Goal: Task Accomplishment & Management: Use online tool/utility

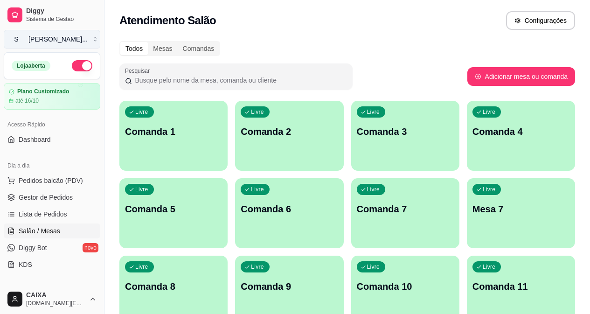
click at [66, 37] on div "[PERSON_NAME] ..." at bounding box center [57, 38] width 59 height 9
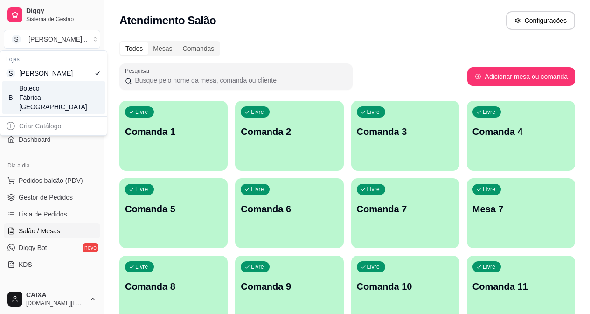
click at [74, 107] on div "B Boteco Fábrica Steak House" at bounding box center [53, 98] width 103 height 34
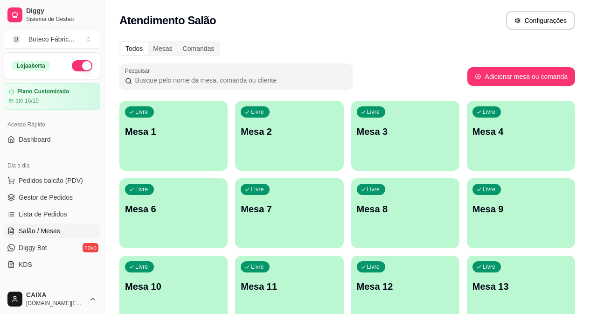
click at [52, 228] on span "Salão / Mesas" at bounding box center [39, 230] width 41 height 9
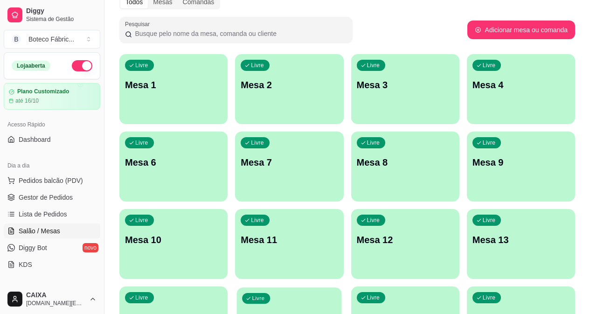
click at [342, 287] on div "Livre Mesa 15" at bounding box center [289, 315] width 105 height 57
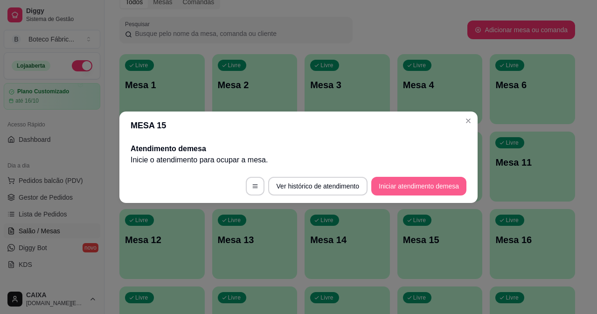
click at [406, 187] on button "Iniciar atendimento de mesa" at bounding box center [418, 186] width 95 height 19
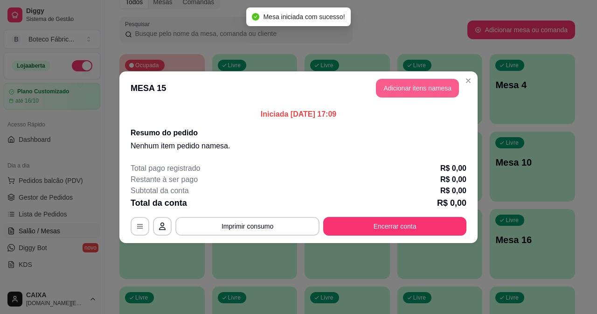
click at [405, 94] on button "Adicionar itens na mesa" at bounding box center [417, 88] width 83 height 19
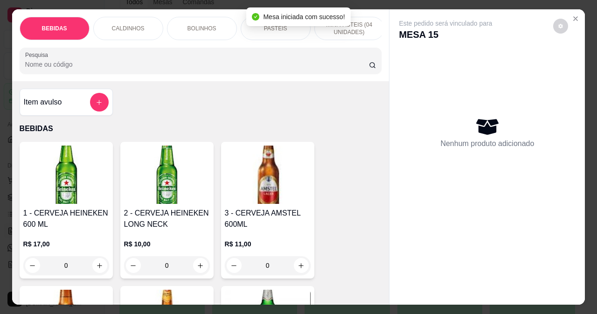
click at [267, 204] on img at bounding box center [268, 174] width 86 height 58
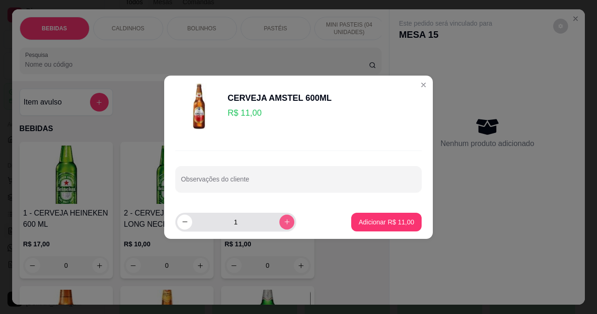
click at [283, 224] on icon "increase-product-quantity" at bounding box center [286, 221] width 7 height 7
type input "2"
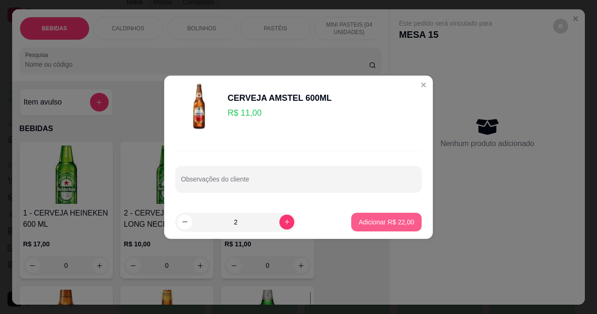
click at [363, 214] on button "Adicionar R$ 22,00" at bounding box center [386, 222] width 70 height 19
type input "2"
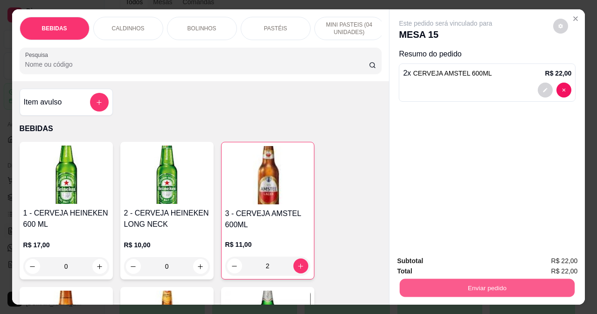
click at [494, 286] on button "Enviar pedido" at bounding box center [487, 287] width 175 height 18
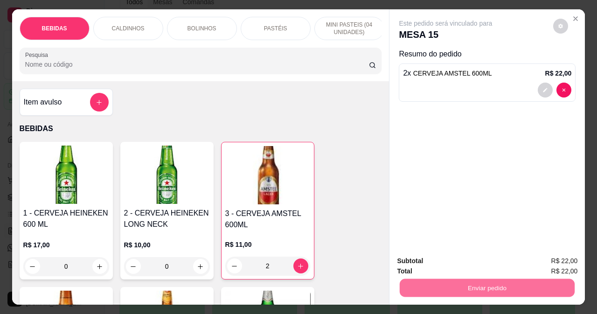
click at [567, 259] on button "Enviar pedido" at bounding box center [553, 261] width 53 height 18
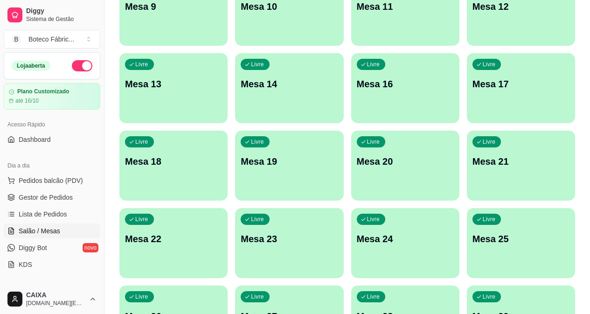
scroll to position [436, 0]
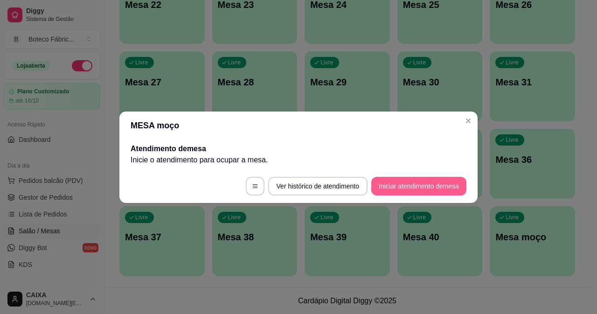
click at [385, 181] on button "Iniciar atendimento de mesa" at bounding box center [418, 186] width 95 height 19
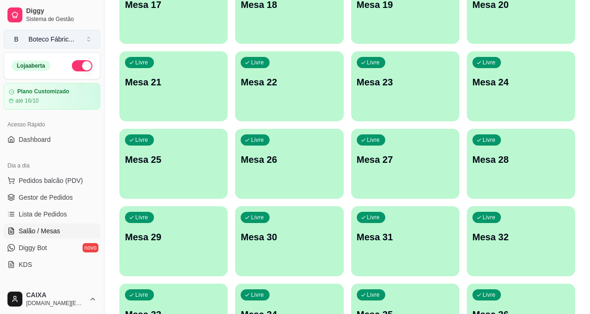
click at [47, 45] on button "B Boteco Fábric ..." at bounding box center [52, 39] width 97 height 19
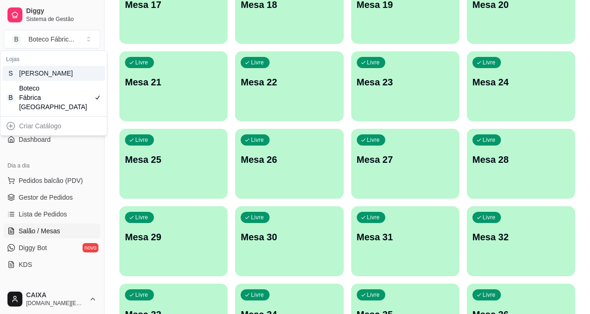
click at [57, 73] on div "Sushi Delicia Delivery" at bounding box center [40, 73] width 42 height 9
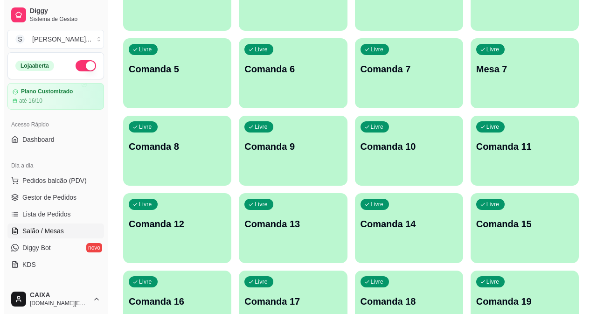
scroll to position [0, 0]
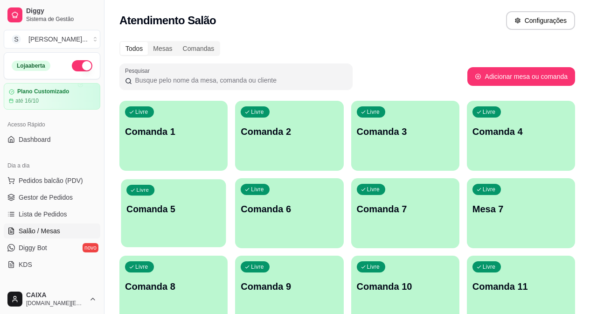
click at [226, 179] on div "Livre Comanda 5" at bounding box center [173, 207] width 105 height 57
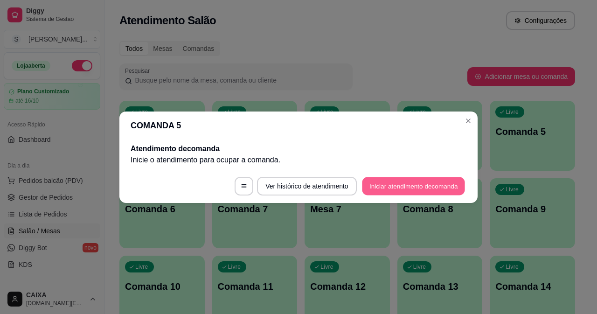
click at [383, 184] on button "Iniciar atendimento de comanda" at bounding box center [413, 186] width 103 height 18
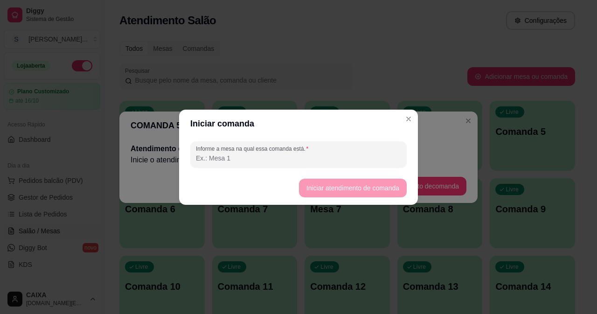
click at [370, 162] on input "Informe a mesa na qual essa comanda está." at bounding box center [298, 157] width 205 height 9
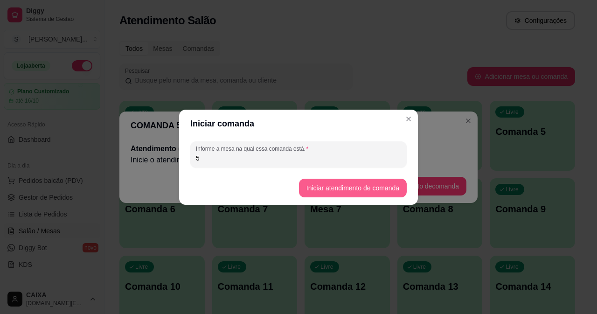
type input "5"
click at [371, 184] on button "Iniciar atendimento de comanda" at bounding box center [352, 188] width 104 height 18
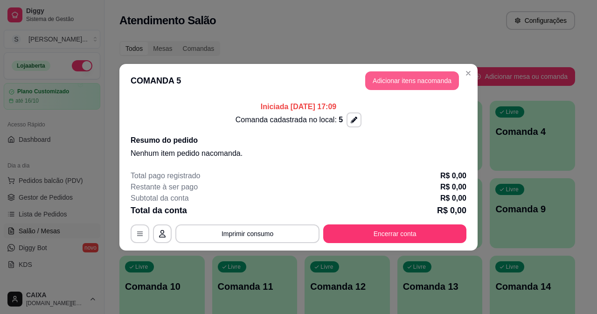
click at [386, 84] on button "Adicionar itens na comanda" at bounding box center [412, 80] width 94 height 19
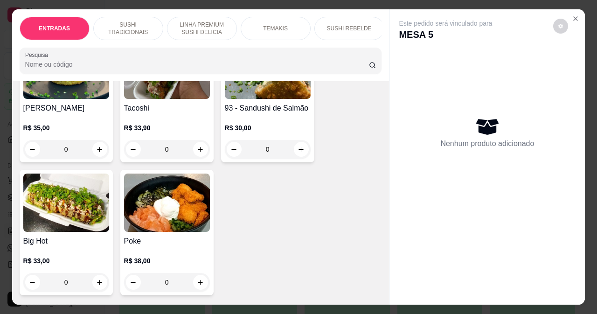
scroll to position [2238, 0]
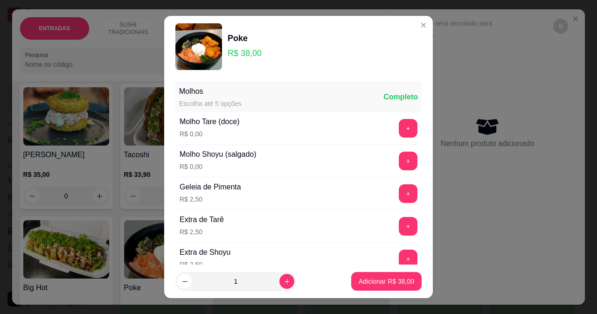
scroll to position [145, 0]
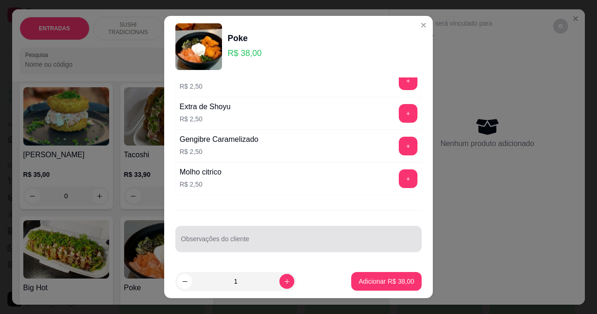
click at [267, 245] on input "Observações do cliente" at bounding box center [298, 242] width 235 height 9
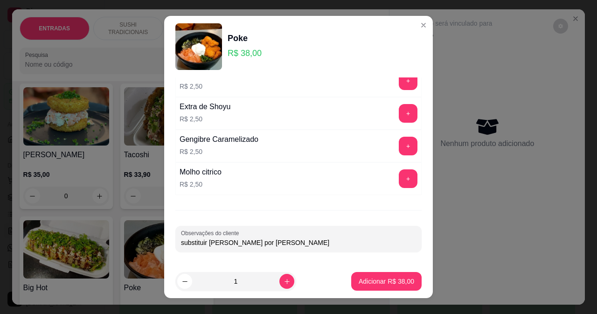
scroll to position [99, 0]
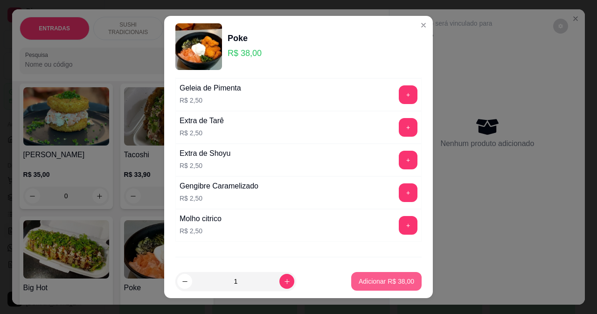
type input "substituir sunmono por alho poró"
click at [364, 282] on p "Adicionar R$ 38,00" at bounding box center [386, 281] width 54 height 9
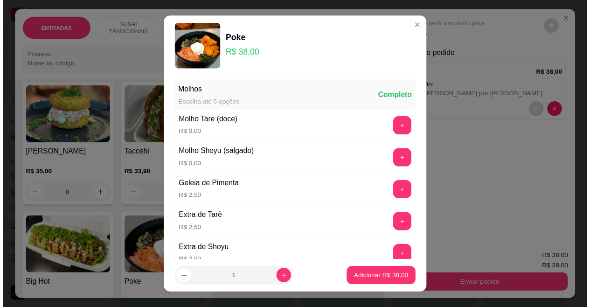
scroll to position [145, 0]
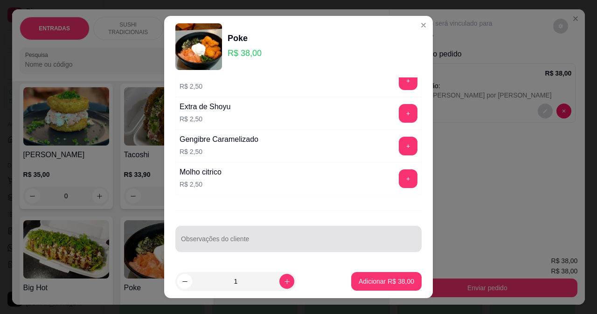
click at [255, 233] on div at bounding box center [298, 238] width 235 height 19
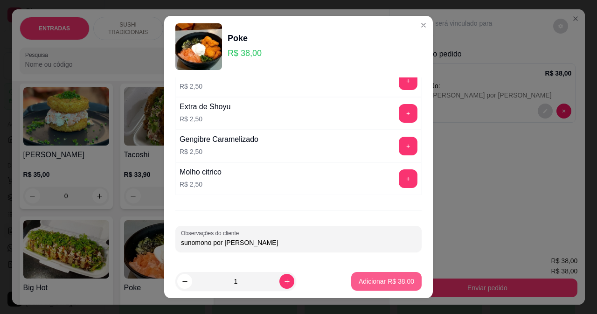
type input "sunomono por couve"
click at [360, 281] on p "Adicionar R$ 38,00" at bounding box center [386, 280] width 55 height 9
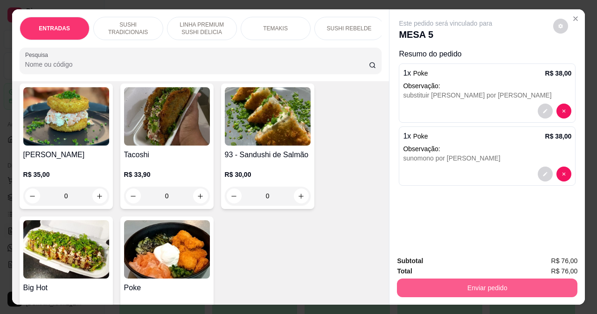
click at [430, 286] on button "Enviar pedido" at bounding box center [487, 287] width 180 height 19
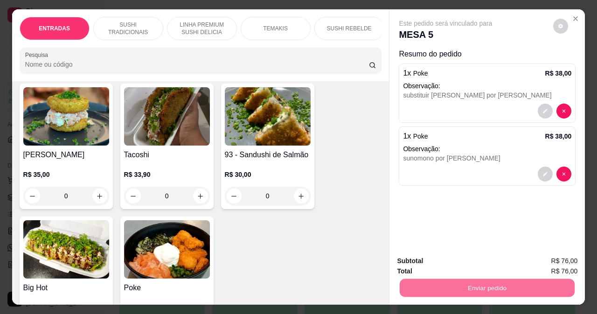
click at [544, 259] on button "Enviar pedido" at bounding box center [553, 260] width 51 height 17
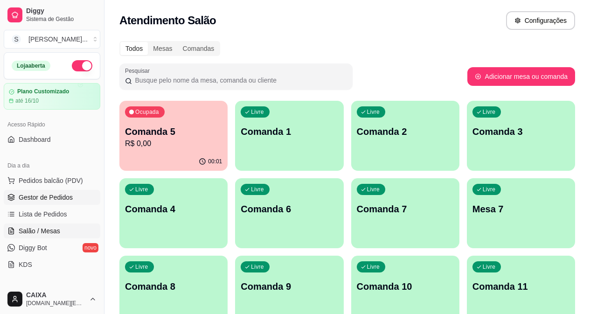
click at [55, 197] on span "Gestor de Pedidos" at bounding box center [46, 197] width 54 height 9
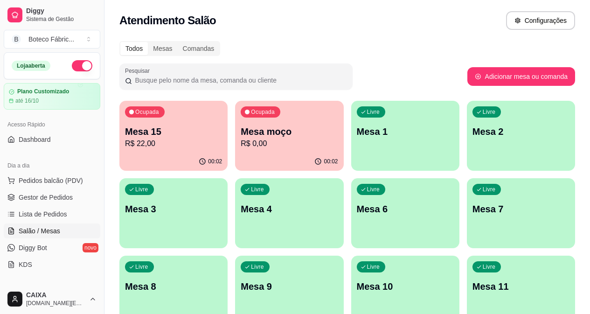
click at [275, 139] on p "R$ 0,00" at bounding box center [289, 143] width 97 height 11
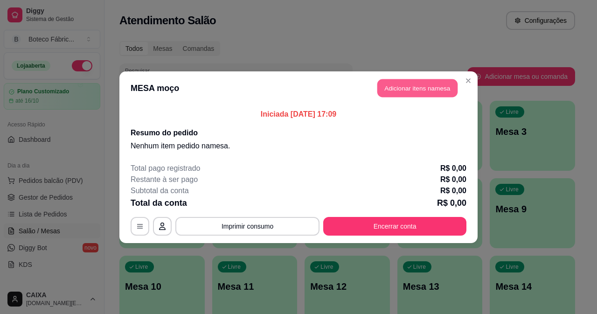
click at [394, 92] on button "Adicionar itens na mesa" at bounding box center [417, 88] width 80 height 18
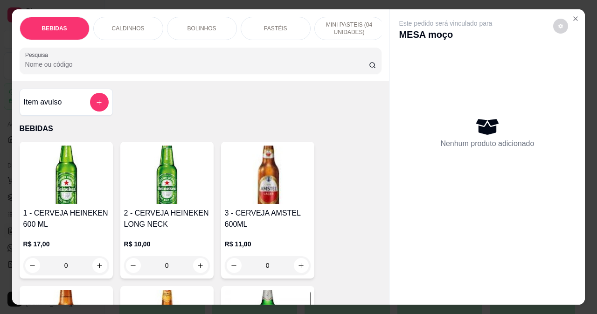
click at [78, 200] on img at bounding box center [66, 174] width 86 height 58
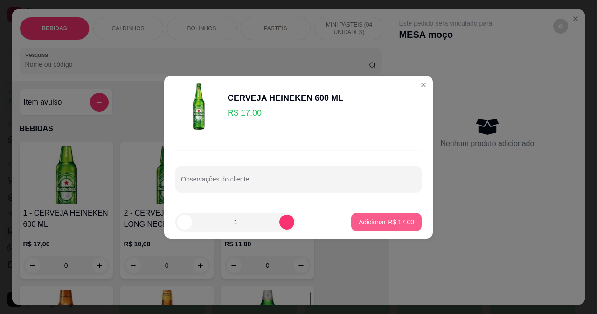
click at [395, 220] on p "Adicionar R$ 17,00" at bounding box center [386, 221] width 55 height 9
type input "1"
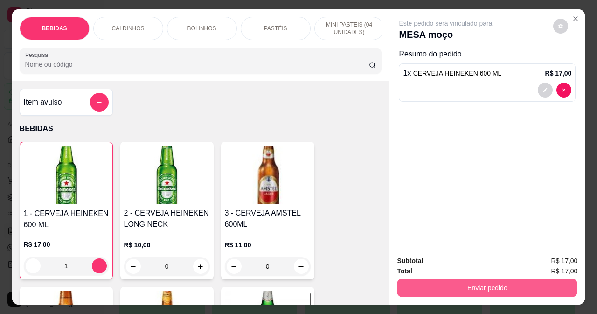
click at [473, 283] on button "Enviar pedido" at bounding box center [487, 287] width 180 height 19
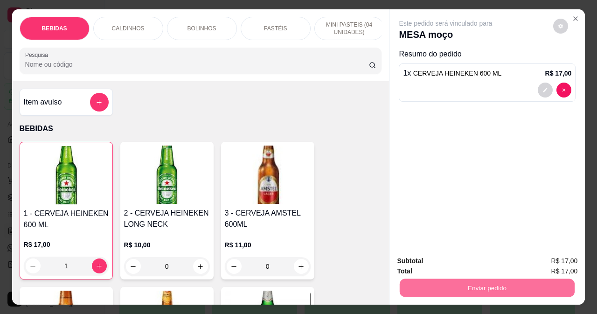
click at [471, 261] on button "Registrar cliente" at bounding box center [491, 260] width 60 height 17
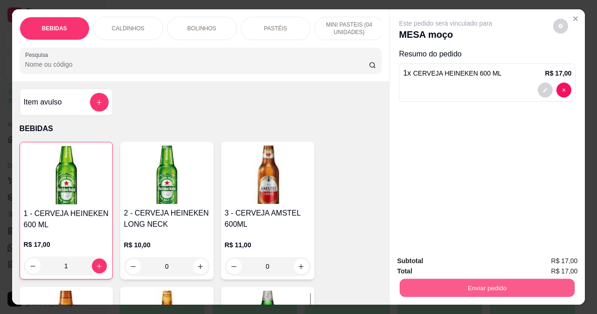
click at [458, 283] on button "Enviar pedido" at bounding box center [487, 287] width 175 height 18
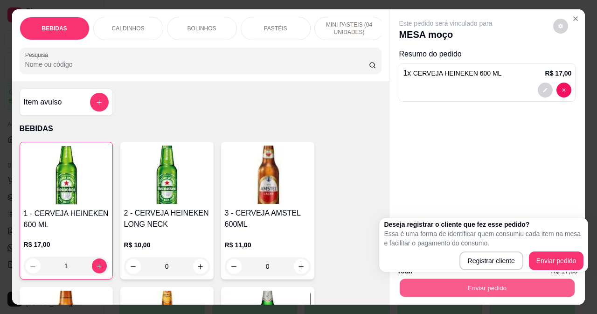
click at [406, 266] on div "Registrar cliente Enviar pedido" at bounding box center [484, 260] width 200 height 19
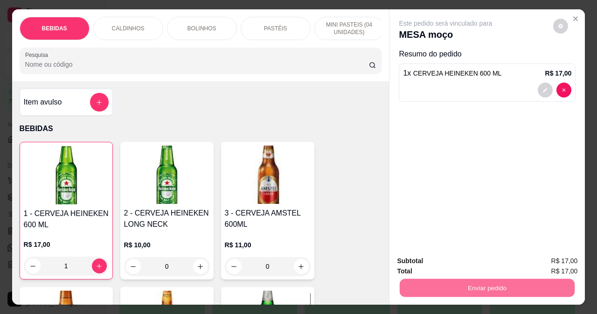
click at [572, 255] on button "Enviar pedido" at bounding box center [553, 261] width 53 height 18
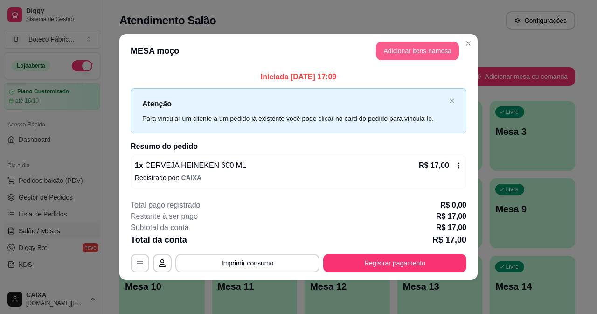
click at [426, 48] on button "Adicionar itens na mesa" at bounding box center [417, 50] width 83 height 19
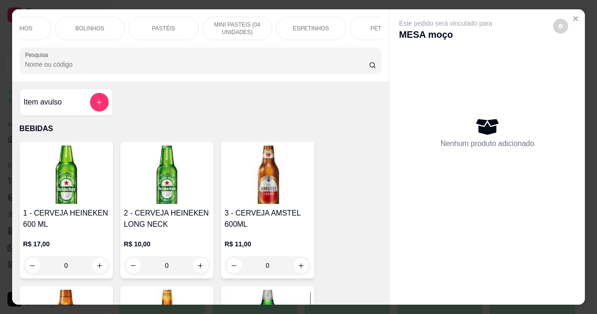
scroll to position [0, 168]
click at [241, 17] on div "ESPETINHOS" at bounding box center [255, 28] width 70 height 23
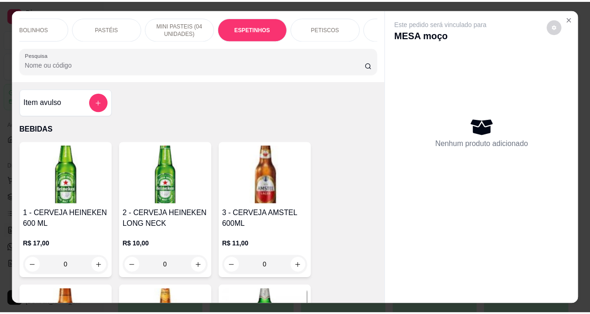
scroll to position [24, 0]
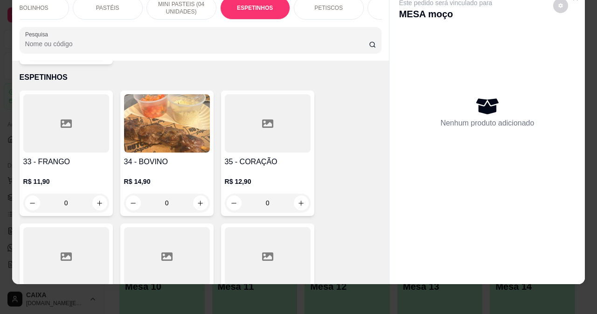
click at [61, 129] on div at bounding box center [66, 123] width 86 height 58
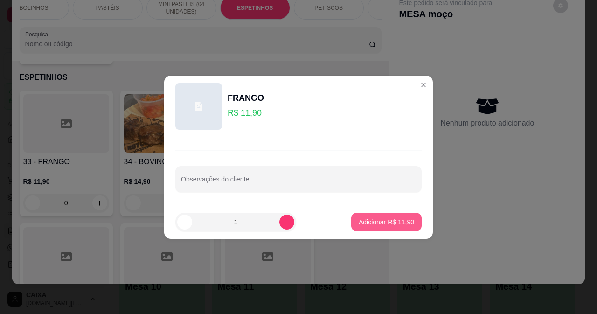
click at [374, 222] on p "Adicionar R$ 11,90" at bounding box center [386, 221] width 55 height 9
type input "1"
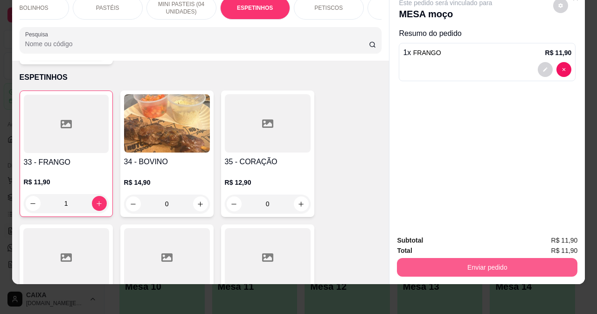
click at [482, 258] on button "Enviar pedido" at bounding box center [487, 267] width 180 height 19
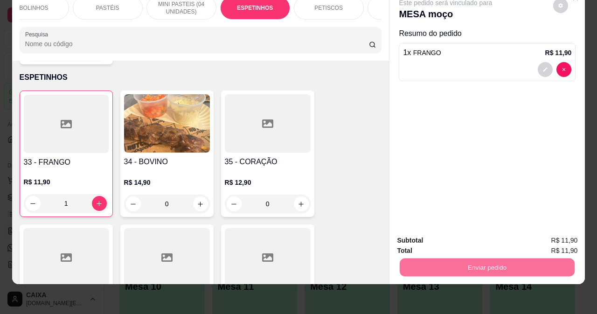
click at [560, 235] on button "Enviar pedido" at bounding box center [553, 236] width 51 height 17
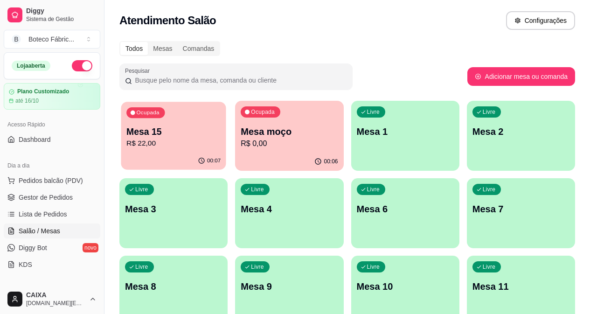
click at [150, 153] on div "00:07" at bounding box center [173, 161] width 105 height 18
click at [158, 141] on p "R$ 22,00" at bounding box center [173, 143] width 97 height 11
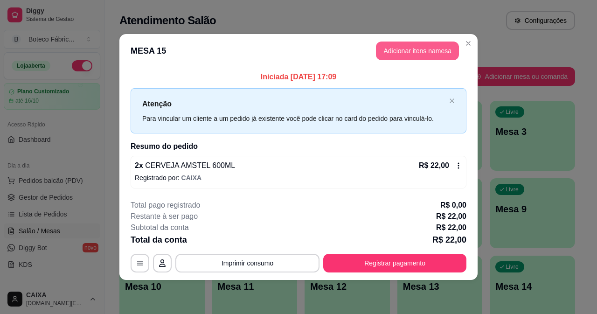
click at [404, 48] on button "Adicionar itens na mesa" at bounding box center [417, 50] width 83 height 19
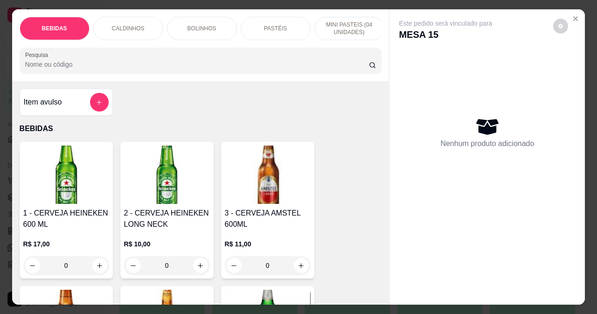
click at [271, 197] on img at bounding box center [268, 174] width 86 height 58
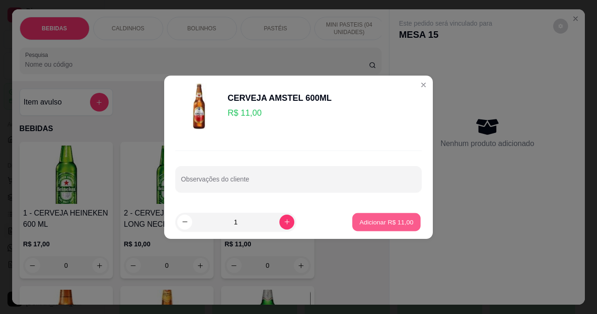
click at [396, 224] on p "Adicionar R$ 11,00" at bounding box center [386, 221] width 54 height 9
type input "1"
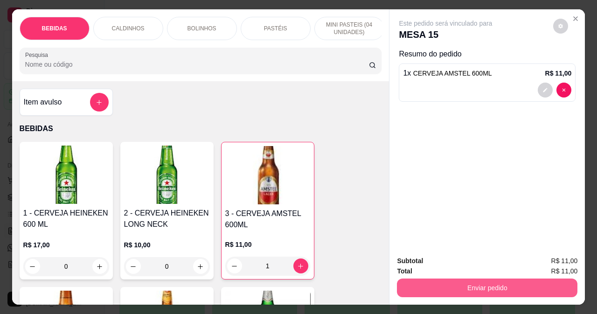
click at [489, 283] on button "Enviar pedido" at bounding box center [487, 287] width 180 height 19
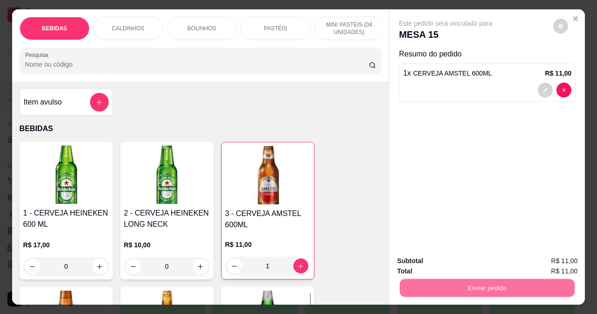
click at [465, 260] on button "Registrar cliente" at bounding box center [491, 260] width 60 height 17
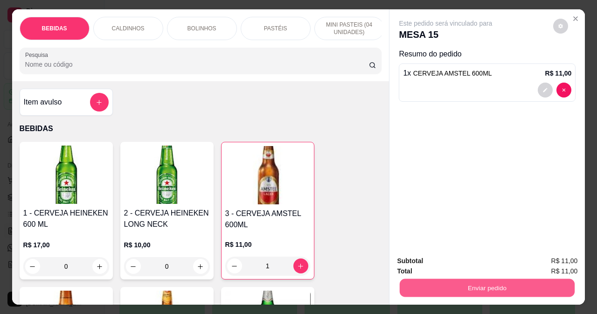
click at [464, 285] on button "Enviar pedido" at bounding box center [487, 287] width 175 height 18
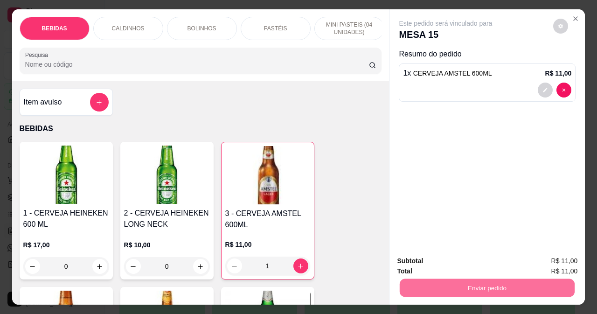
click at [545, 264] on button "Enviar pedido" at bounding box center [553, 260] width 51 height 17
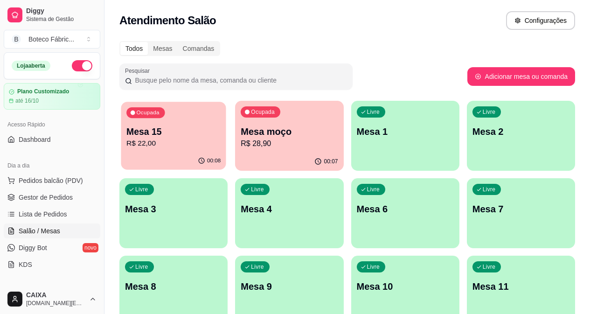
click at [192, 133] on p "Mesa 15" at bounding box center [173, 131] width 94 height 13
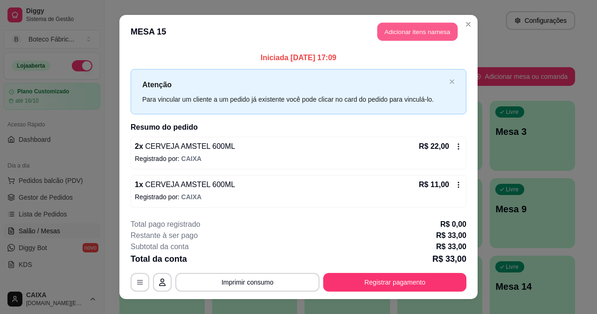
click at [409, 27] on button "Adicionar itens na mesa" at bounding box center [417, 32] width 80 height 18
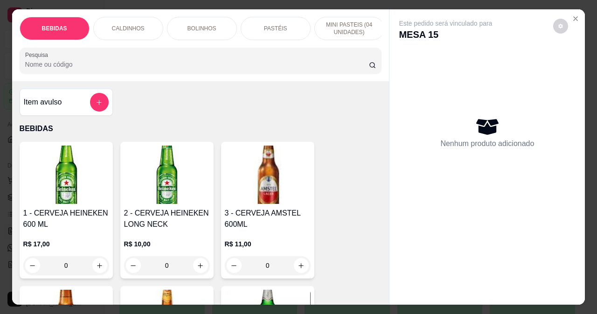
scroll to position [93, 0]
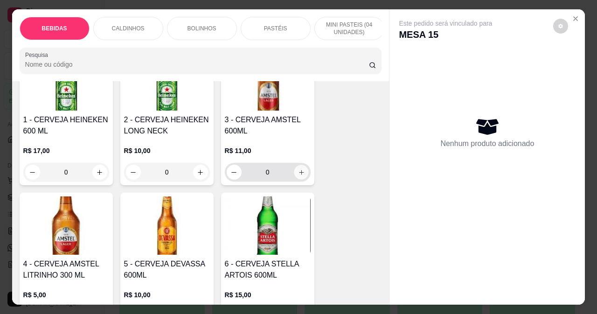
click at [294, 179] on button "increase-product-quantity" at bounding box center [301, 172] width 14 height 14
type input "1"
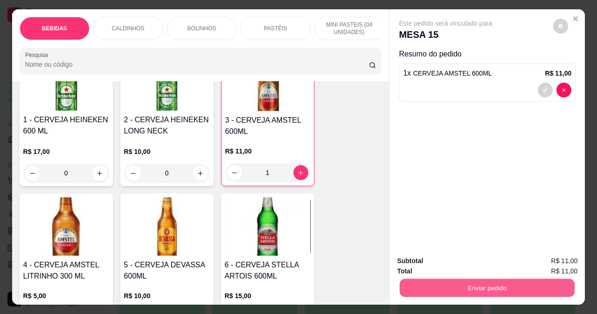
click at [437, 287] on button "Enviar pedido" at bounding box center [487, 287] width 175 height 18
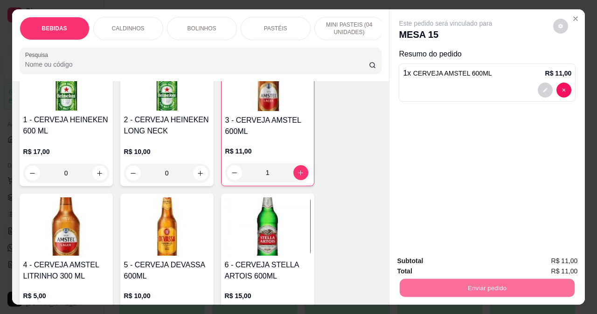
click at [538, 262] on button "Enviar pedido" at bounding box center [553, 260] width 51 height 17
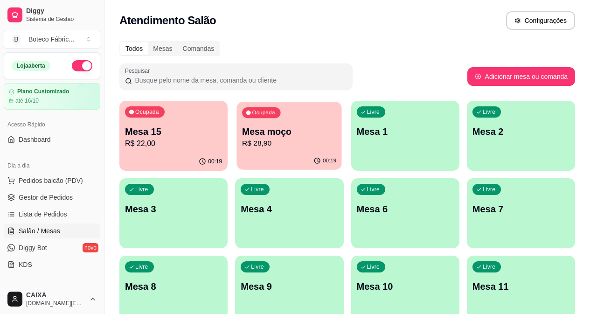
click at [242, 135] on p "Mesa moço" at bounding box center [289, 131] width 94 height 13
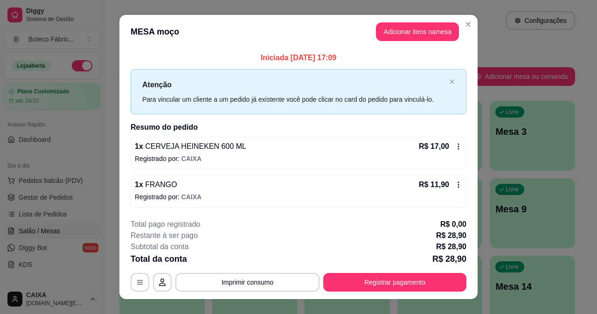
scroll to position [15, 0]
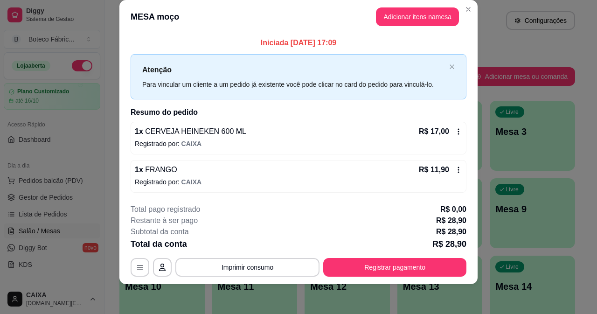
drag, startPoint x: 385, startPoint y: 29, endPoint x: 390, endPoint y: 20, distance: 10.6
click at [386, 26] on header "MESA moço Adicionar itens na mesa" at bounding box center [298, 17] width 358 height 34
click at [391, 18] on button "Adicionar itens na mesa" at bounding box center [417, 16] width 83 height 19
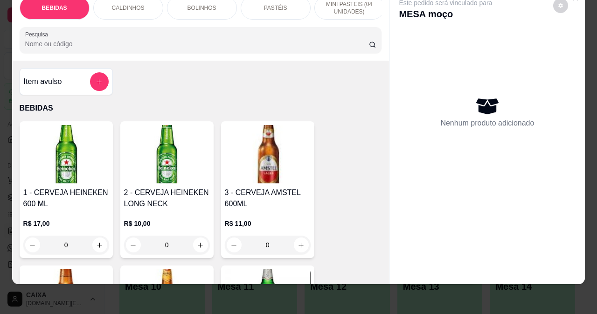
scroll to position [47, 0]
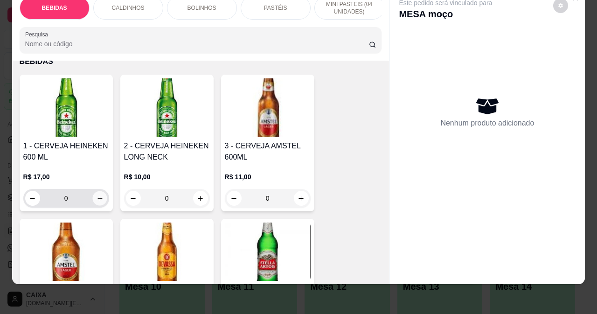
click at [96, 200] on icon "increase-product-quantity" at bounding box center [99, 198] width 7 height 7
type input "1"
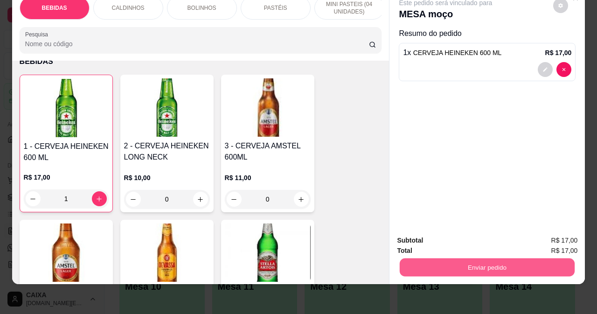
click at [513, 262] on button "Enviar pedido" at bounding box center [487, 267] width 175 height 18
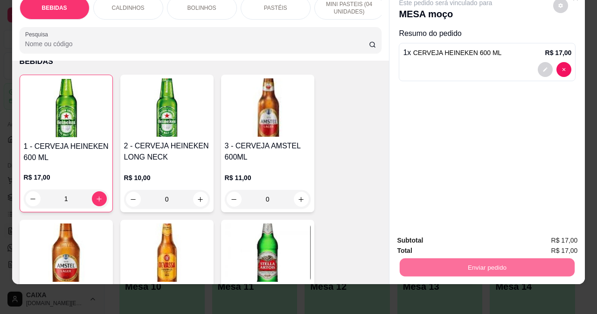
click at [546, 237] on button "Enviar pedido" at bounding box center [553, 236] width 51 height 17
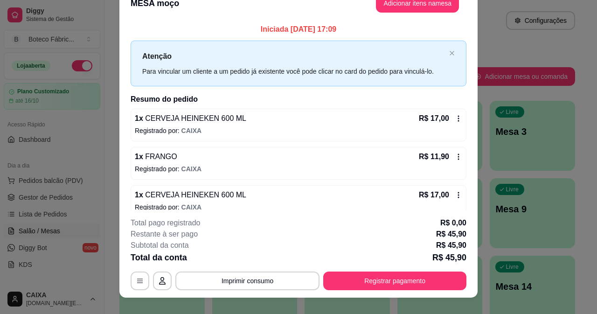
scroll to position [1, 0]
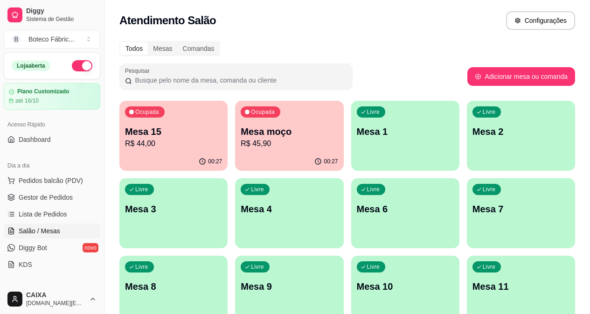
click at [167, 115] on div "Ocupada Mesa 15 R$ 44,00" at bounding box center [173, 127] width 108 height 52
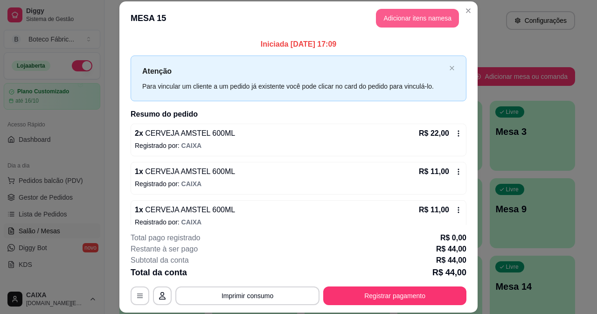
click at [395, 10] on button "Adicionar itens na mesa" at bounding box center [417, 18] width 83 height 19
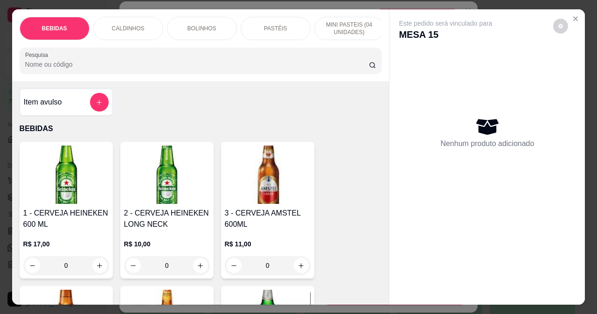
click at [245, 168] on img at bounding box center [268, 174] width 86 height 58
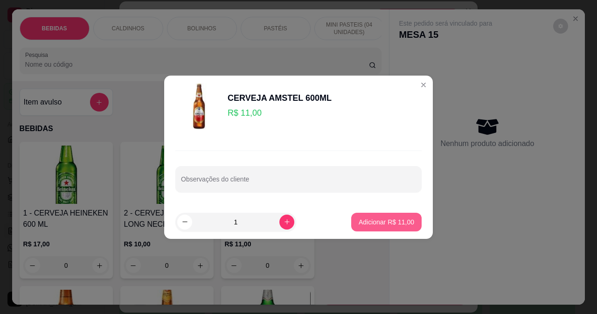
click at [383, 230] on button "Adicionar R$ 11,00" at bounding box center [386, 222] width 70 height 19
type input "1"
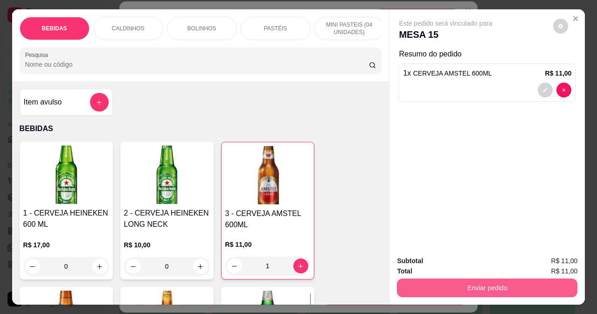
click at [473, 285] on button "Enviar pedido" at bounding box center [487, 287] width 180 height 19
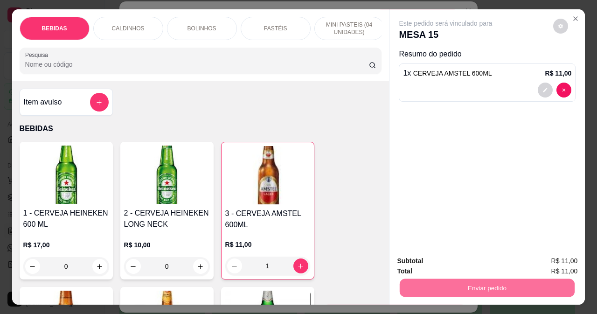
click at [557, 262] on button "Enviar pedido" at bounding box center [553, 260] width 51 height 17
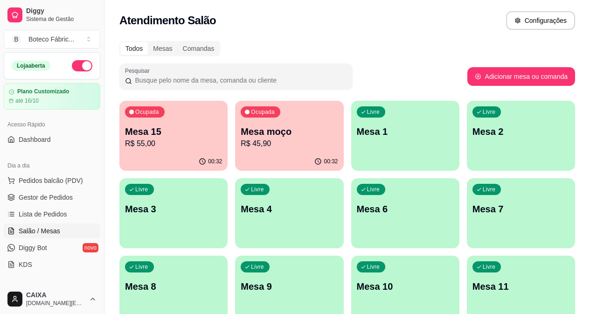
click at [159, 151] on div "Ocupada Mesa 15 R$ 55,00" at bounding box center [173, 127] width 108 height 52
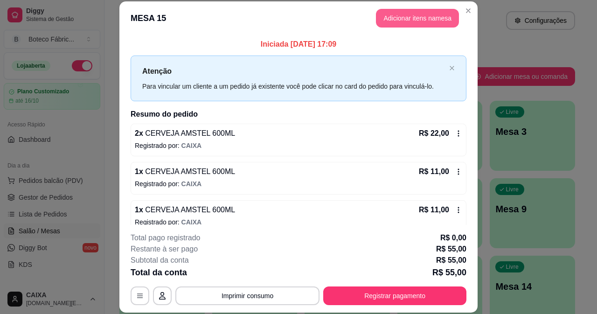
click at [438, 14] on button "Adicionar itens na mesa" at bounding box center [417, 18] width 83 height 19
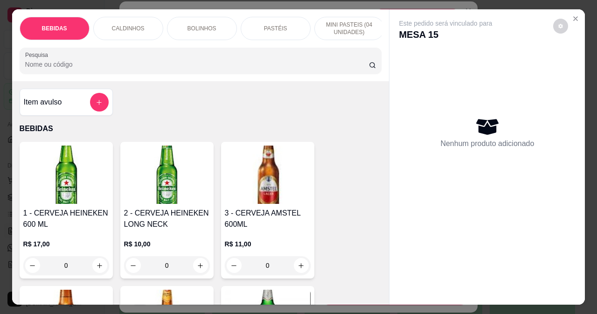
click at [258, 192] on img at bounding box center [268, 174] width 86 height 58
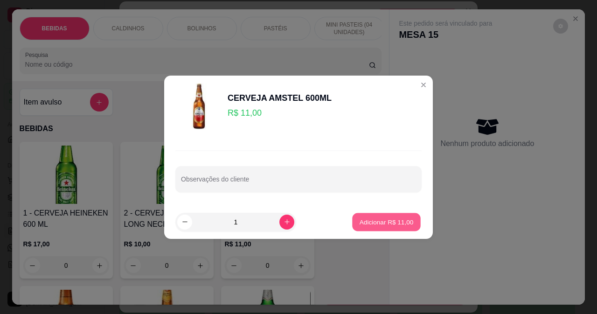
click at [402, 223] on p "Adicionar R$ 11,00" at bounding box center [386, 221] width 54 height 9
type input "1"
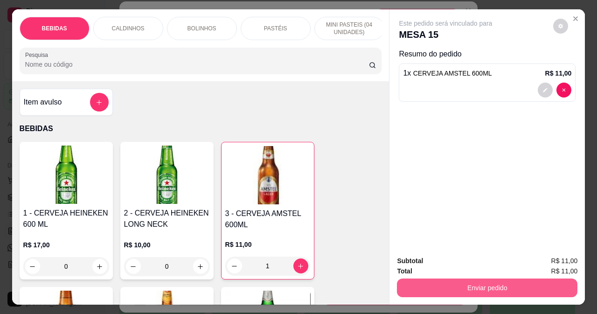
click at [486, 283] on button "Enviar pedido" at bounding box center [487, 287] width 180 height 19
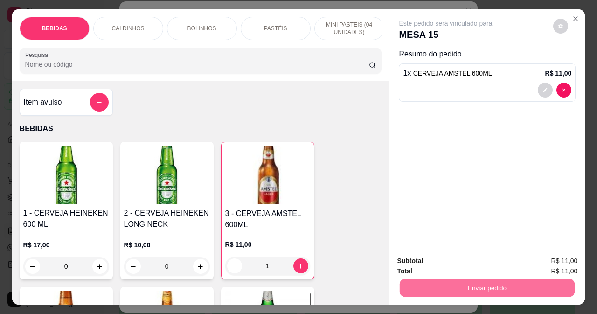
click at [540, 258] on button "Enviar pedido" at bounding box center [553, 261] width 53 height 18
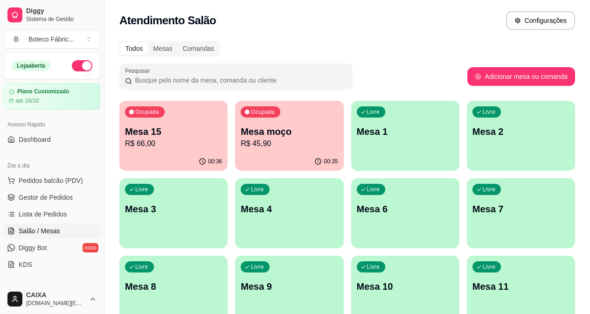
click at [241, 144] on p "R$ 45,90" at bounding box center [289, 143] width 97 height 11
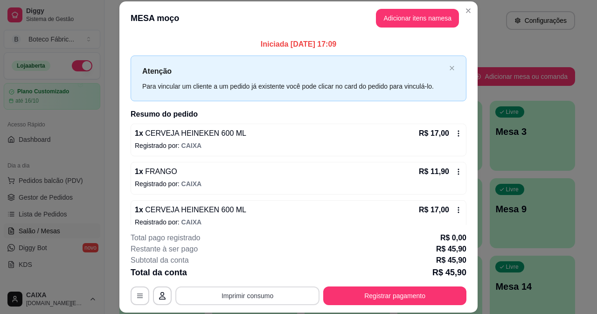
click at [235, 300] on button "Imprimir consumo" at bounding box center [247, 295] width 144 height 19
click at [248, 278] on button "IMPRESSORA" at bounding box center [246, 274] width 65 height 14
